Goal: Information Seeking & Learning: Check status

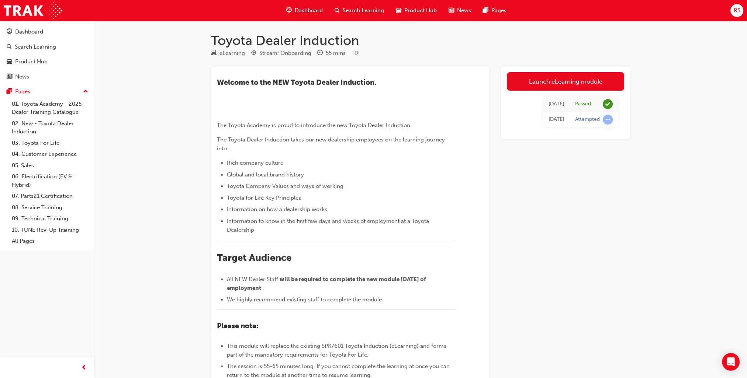
click at [587, 107] on div "Passed" at bounding box center [583, 104] width 16 height 7
click at [588, 166] on div "Launch eLearning module [DATE] Passed [DATE] Attempted" at bounding box center [565, 263] width 129 height 395
click at [609, 119] on span "learningRecordVerb_ATTEMPT-icon" at bounding box center [608, 120] width 10 height 10
click at [585, 119] on div "Attempted" at bounding box center [587, 119] width 25 height 7
click at [548, 119] on div "[DATE]" at bounding box center [555, 119] width 15 height 8
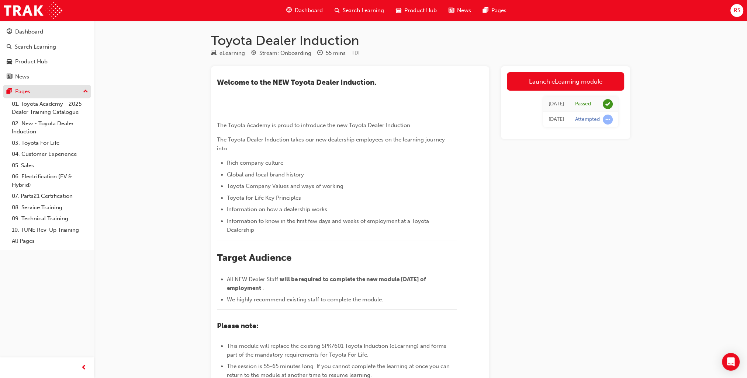
click at [90, 91] on button "Pages" at bounding box center [47, 92] width 88 height 14
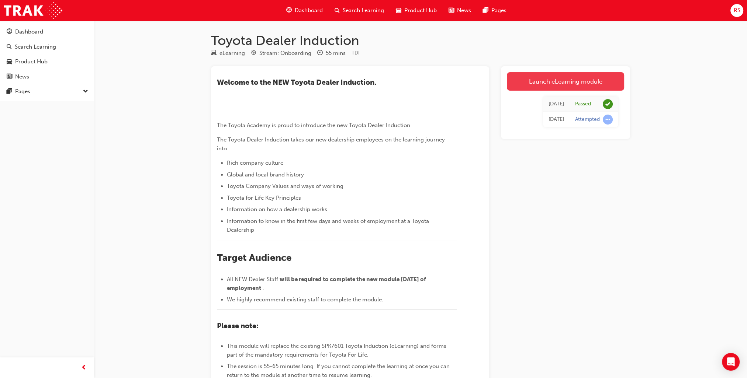
click at [568, 82] on link "Launch eLearning module" at bounding box center [565, 81] width 117 height 18
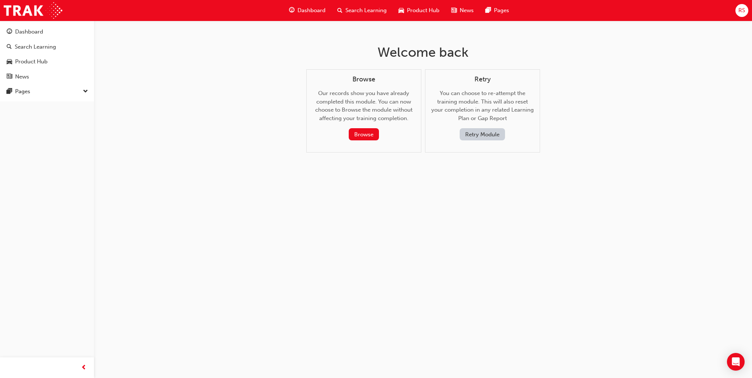
click at [367, 141] on div "Browse Our records show you have already completed this module. You can now cho…" at bounding box center [363, 111] width 115 height 84
click at [369, 134] on button "Browse" at bounding box center [364, 134] width 30 height 12
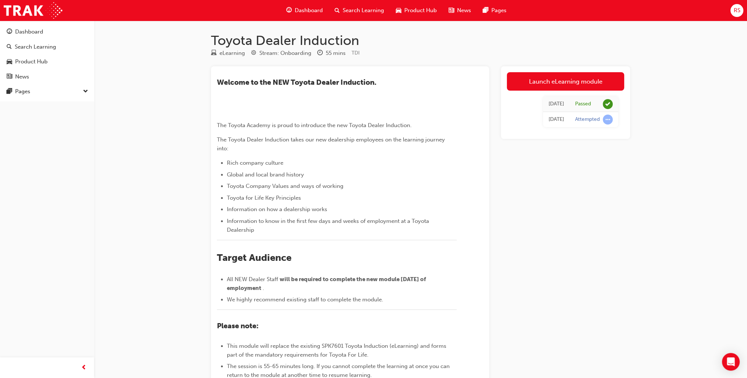
click at [569, 115] on tr "[DATE] Attempted" at bounding box center [580, 119] width 75 height 15
click at [586, 119] on div "Attempted" at bounding box center [587, 119] width 25 height 7
click at [589, 120] on div "Attempted" at bounding box center [587, 119] width 25 height 7
click at [606, 121] on span "learningRecordVerb_ATTEMPT-icon" at bounding box center [608, 120] width 10 height 10
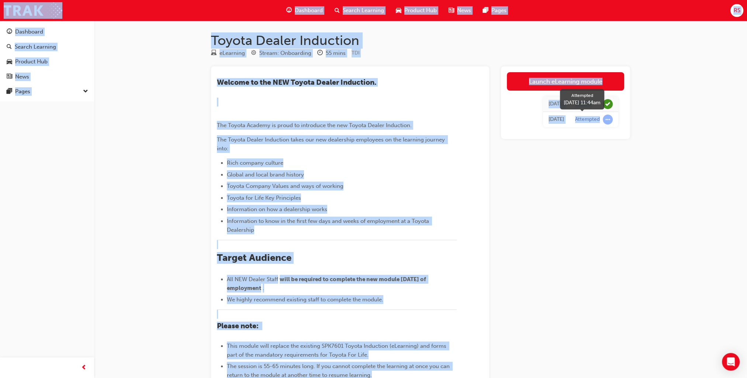
click at [606, 121] on span "learningRecordVerb_ATTEMPT-icon" at bounding box center [608, 120] width 10 height 10
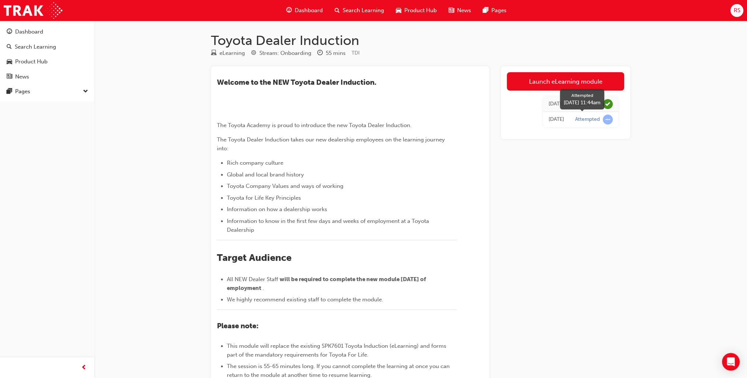
click at [594, 123] on div "Attempted" at bounding box center [594, 120] width 38 height 10
drag, startPoint x: 594, startPoint y: 123, endPoint x: 530, endPoint y: 121, distance: 64.2
click at [543, 121] on td "[DATE]" at bounding box center [556, 119] width 27 height 15
drag, startPoint x: 530, startPoint y: 121, endPoint x: 545, endPoint y: 119, distance: 14.9
click at [548, 119] on div "[DATE]" at bounding box center [555, 119] width 15 height 8
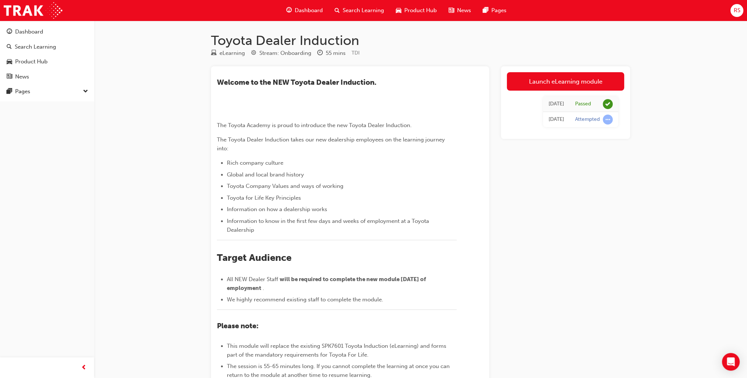
click at [551, 159] on div "Launch eLearning module [DATE] Passed [DATE] Attempted" at bounding box center [565, 263] width 129 height 395
click at [302, 7] on span "Dashboard" at bounding box center [309, 10] width 28 height 8
